Goal: Transaction & Acquisition: Purchase product/service

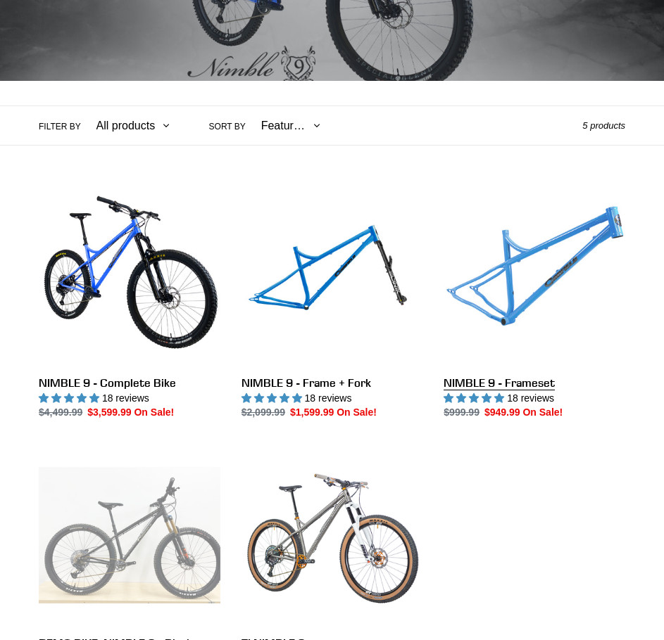
scroll to position [281, 0]
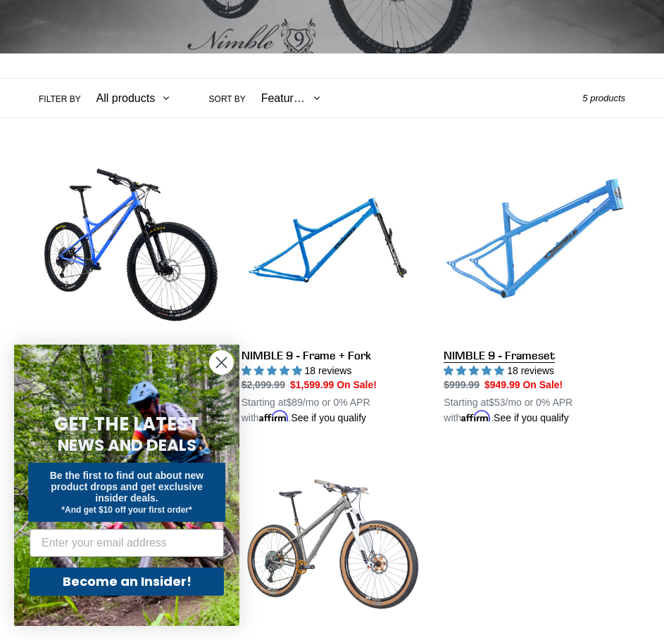
click at [570, 228] on link "NIMBLE 9 - Frameset" at bounding box center [534, 291] width 182 height 269
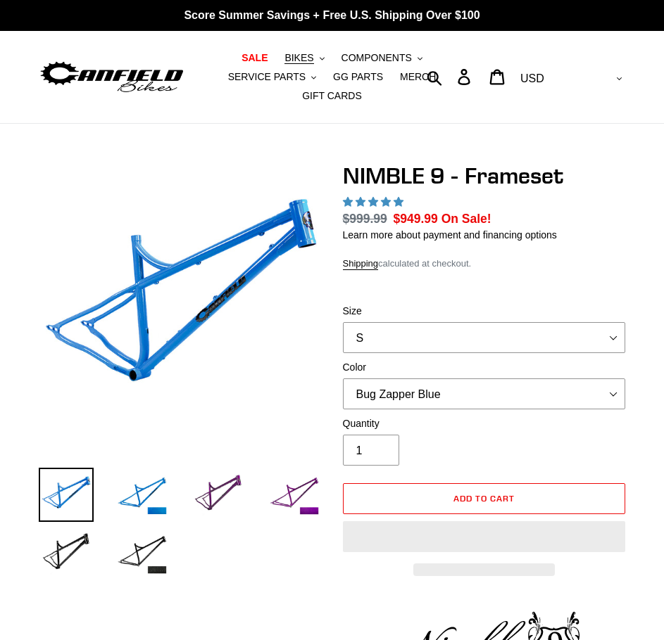
select select "highest-rating"
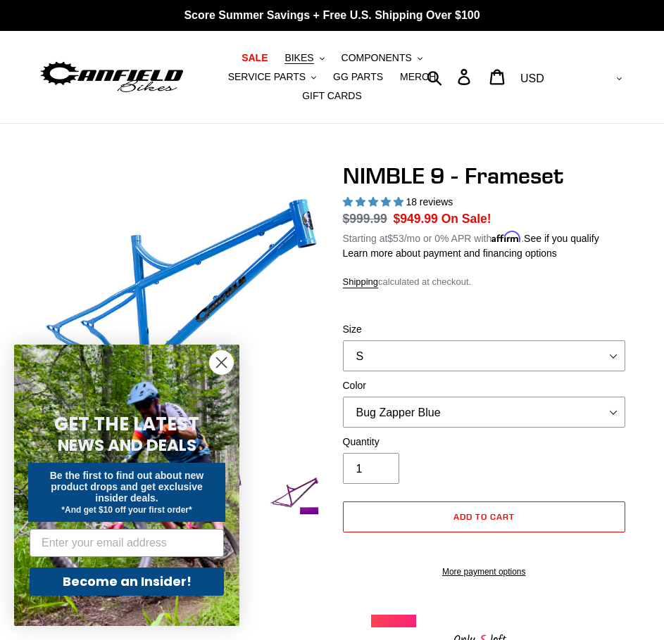
click at [233, 370] on icon "Close dialog" at bounding box center [221, 362] width 25 height 25
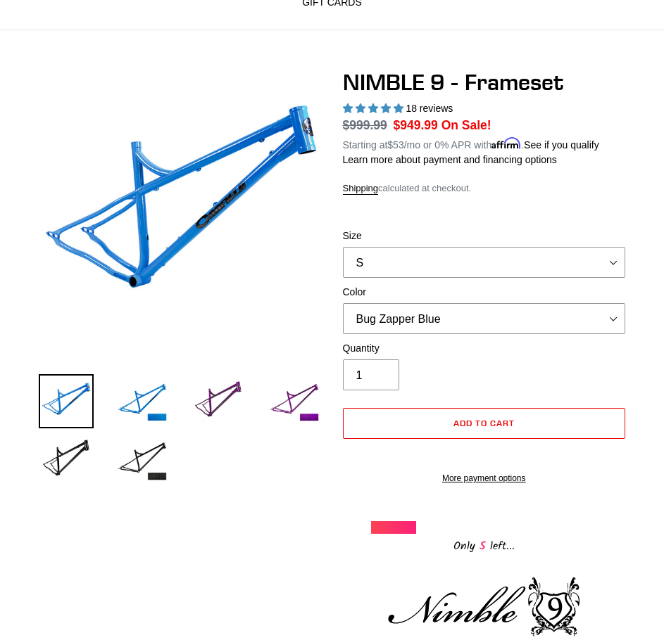
scroll to position [70, 0]
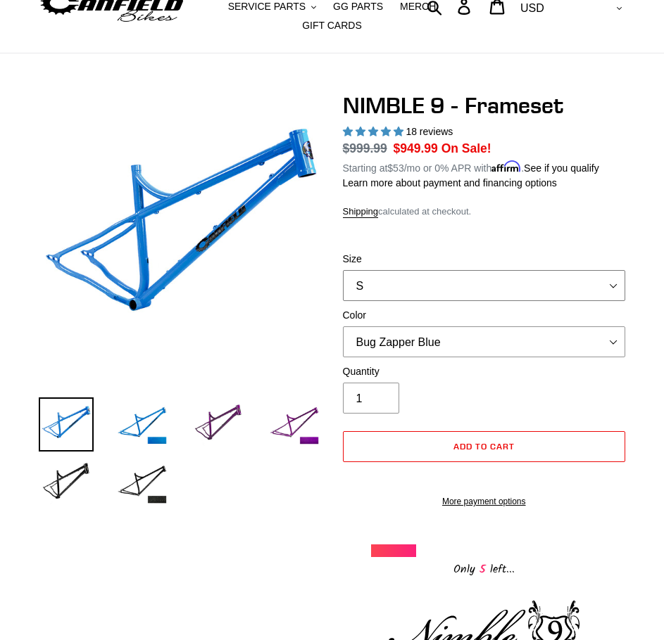
click at [409, 281] on select "S M L XL" at bounding box center [484, 285] width 283 height 31
select select "L"
click at [343, 270] on select "S M L XL" at bounding box center [484, 285] width 283 height 31
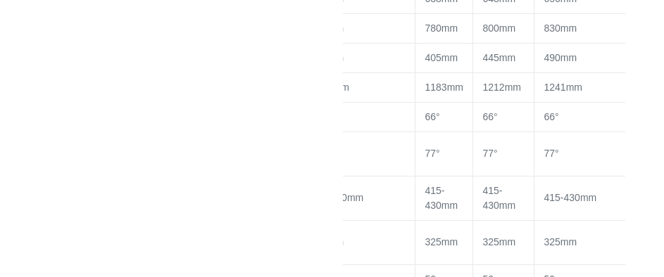
scroll to position [1548, 0]
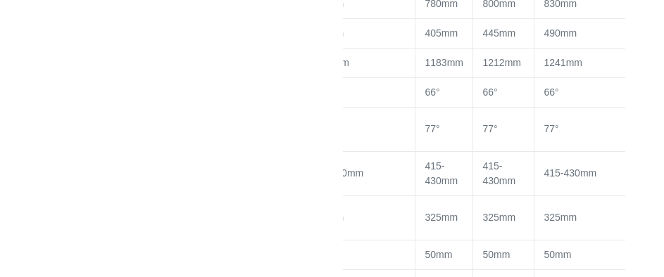
drag, startPoint x: 444, startPoint y: 191, endPoint x: 407, endPoint y: 181, distance: 37.9
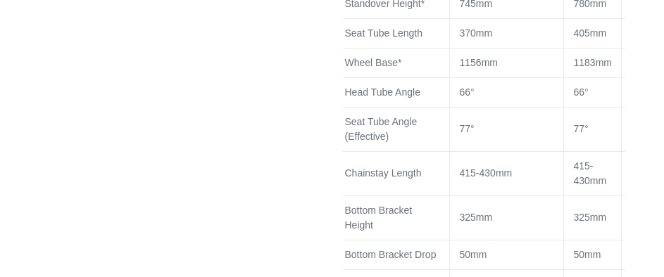
scroll to position [0, 0]
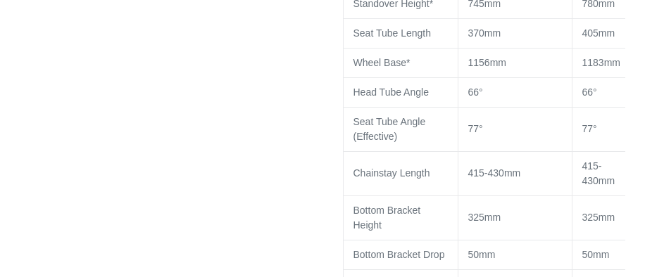
drag, startPoint x: 385, startPoint y: 182, endPoint x: 341, endPoint y: 189, distance: 44.3
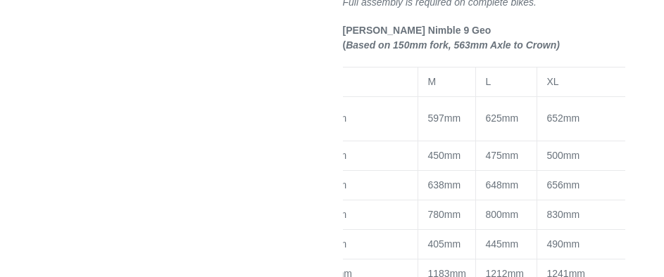
scroll to position [0, 157]
drag, startPoint x: 476, startPoint y: 170, endPoint x: 541, endPoint y: 178, distance: 65.2
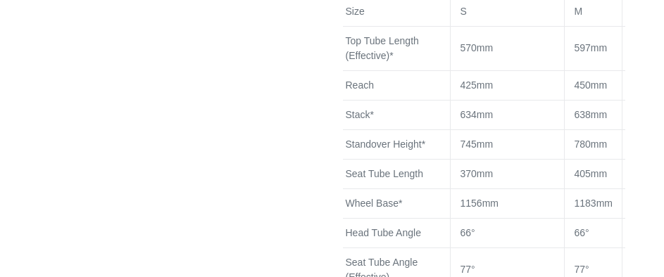
scroll to position [0, 0]
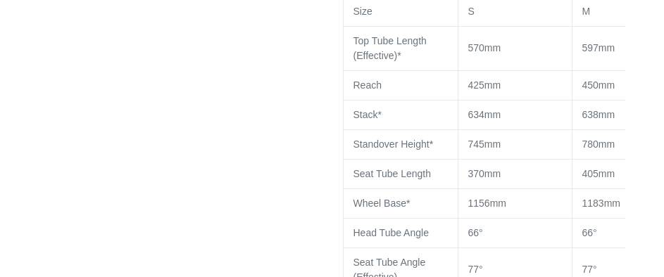
drag, startPoint x: 507, startPoint y: 225, endPoint x: 470, endPoint y: 220, distance: 37.0
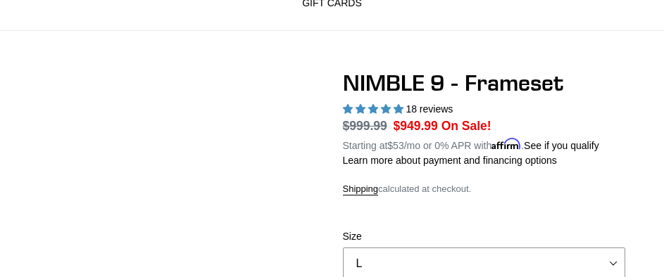
scroll to position [70, 0]
